Goal: Communication & Community: Answer question/provide support

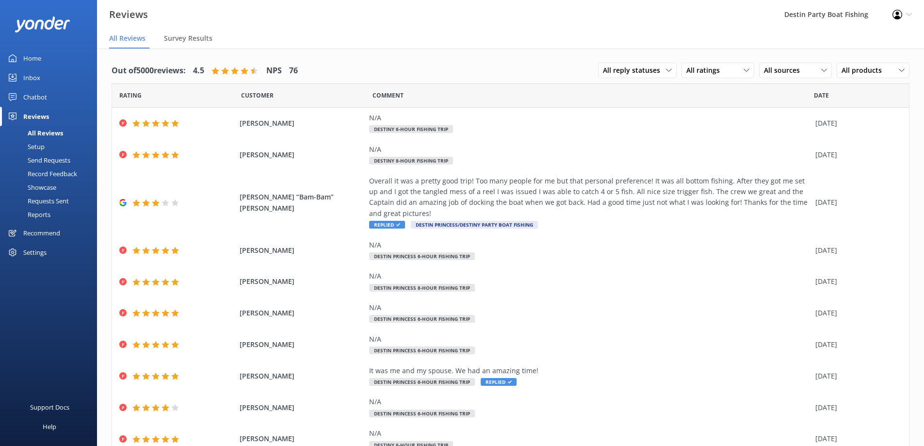
click at [19, 75] on link "Inbox" at bounding box center [48, 77] width 97 height 19
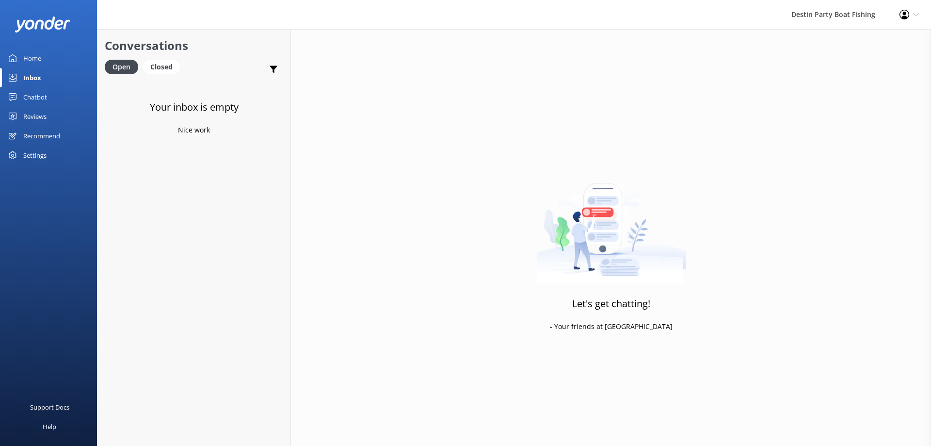
click at [33, 115] on div "Reviews" at bounding box center [34, 116] width 23 height 19
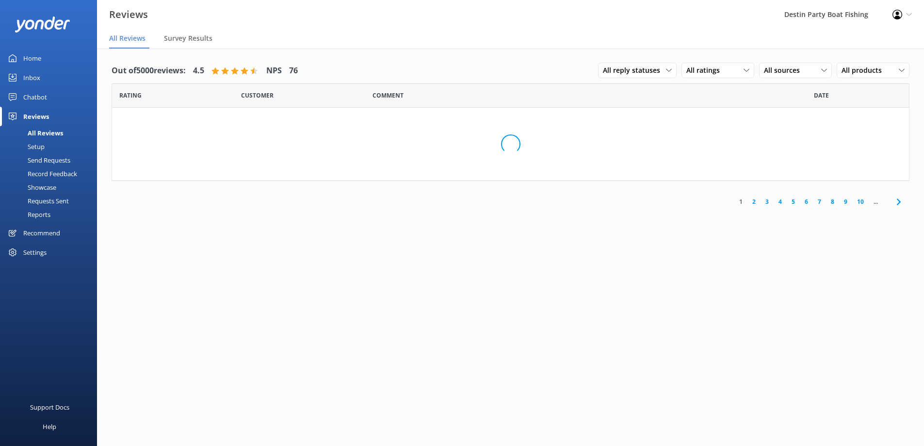
click at [37, 52] on div "Home" at bounding box center [32, 57] width 18 height 19
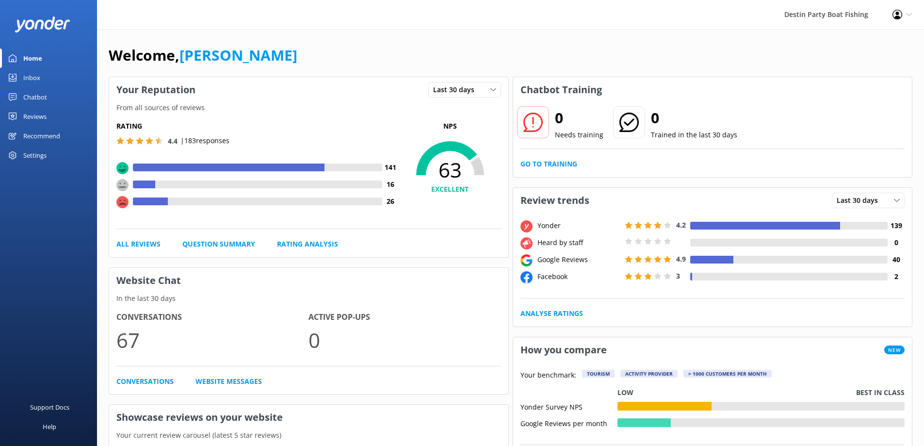
click at [19, 70] on link "Inbox" at bounding box center [48, 77] width 97 height 19
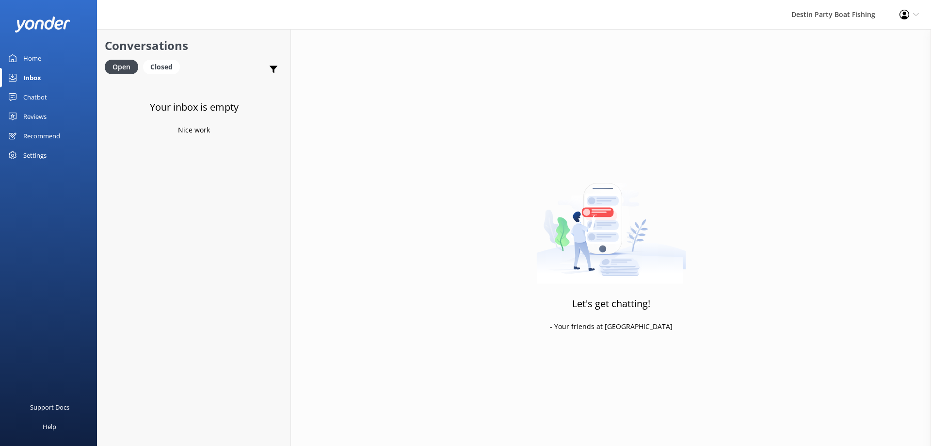
click at [30, 62] on div "Home" at bounding box center [32, 57] width 18 height 19
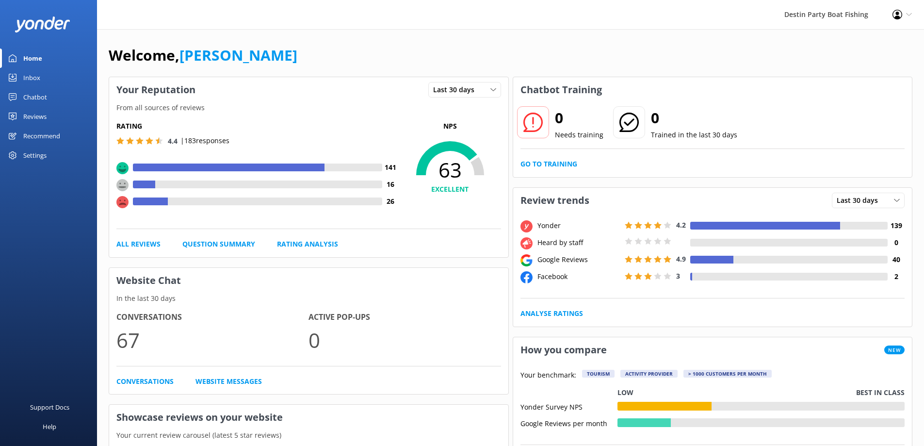
click at [34, 119] on div "Reviews" at bounding box center [34, 116] width 23 height 19
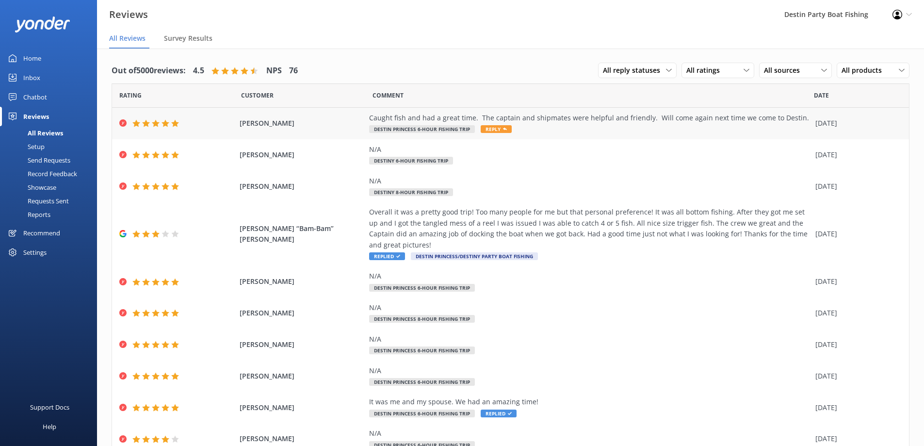
click at [491, 129] on span "Reply" at bounding box center [496, 129] width 31 height 8
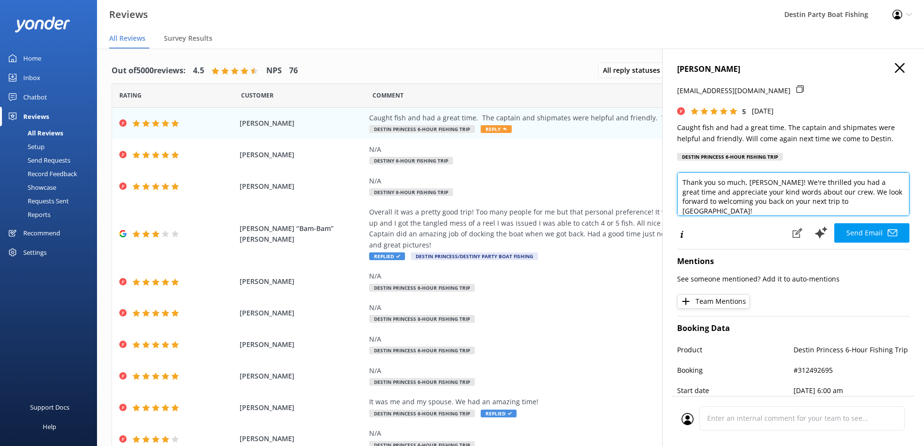
click at [853, 207] on textarea "Thank you so much, [PERSON_NAME]! We're thrilled you had a great time and appre…" at bounding box center [793, 194] width 232 height 44
type textarea "Thank you so much, [PERSON_NAME]! We're thrilled you had a great time and appre…"
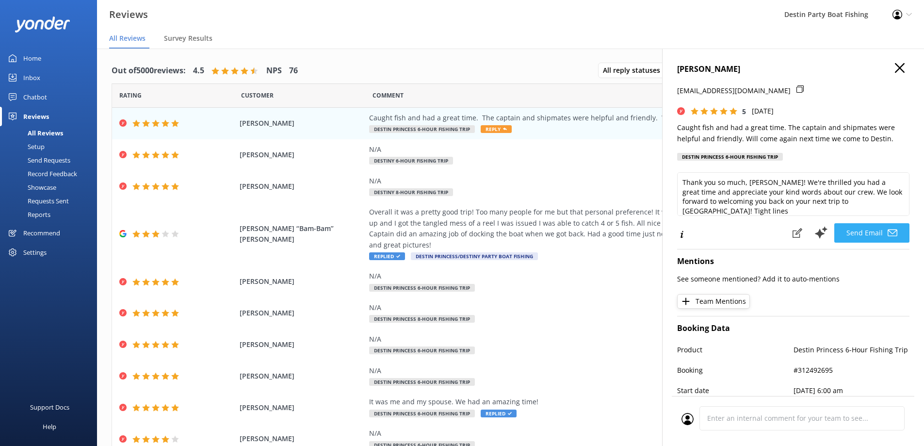
click at [887, 237] on icon at bounding box center [892, 233] width 10 height 10
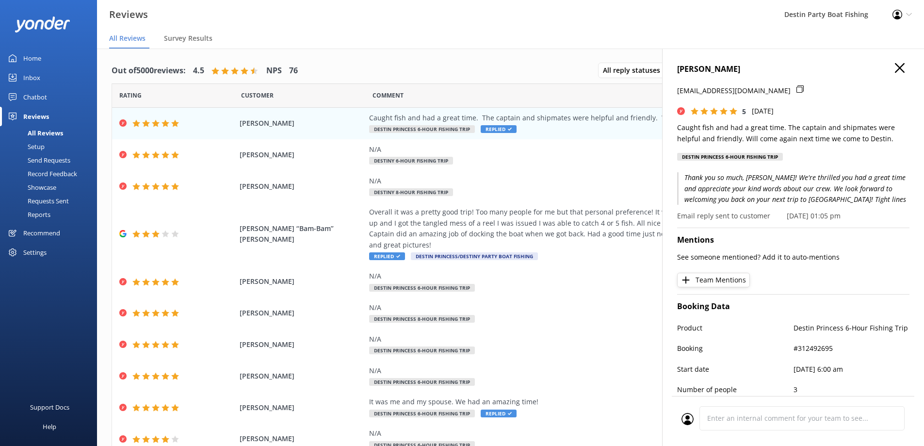
click at [895, 66] on icon "button" at bounding box center [900, 68] width 10 height 10
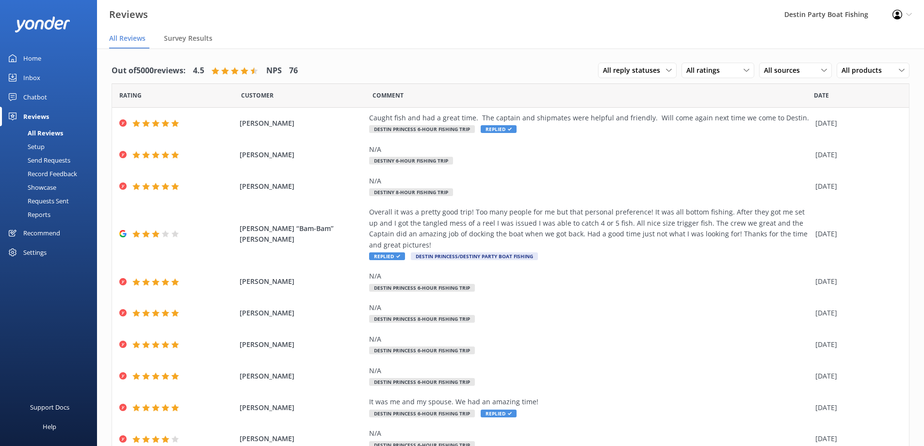
click at [26, 57] on div "Home" at bounding box center [32, 57] width 18 height 19
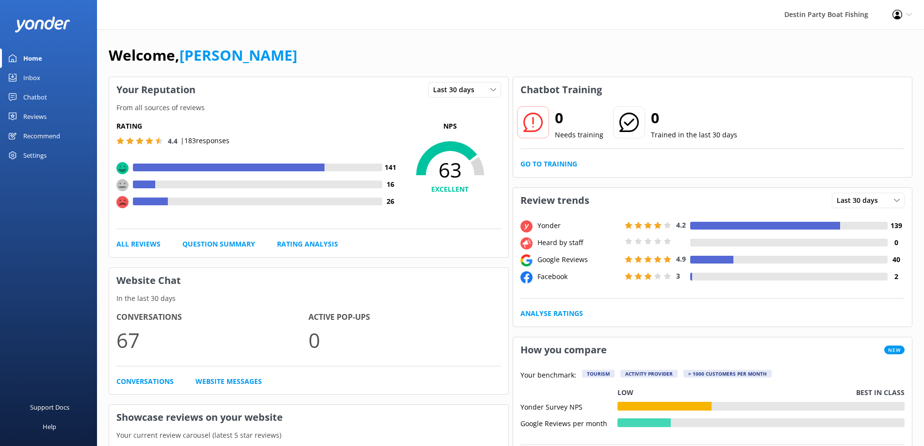
click at [33, 121] on div "Reviews" at bounding box center [34, 116] width 23 height 19
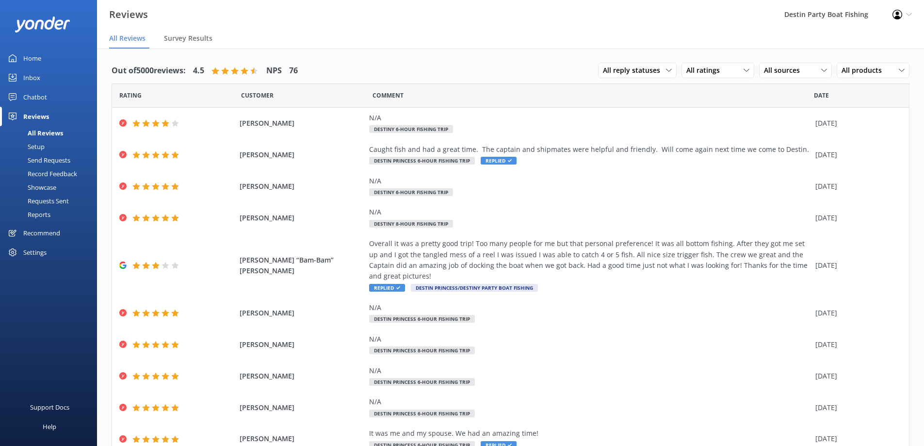
click at [36, 79] on div "Inbox" at bounding box center [31, 77] width 17 height 19
